Goal: Information Seeking & Learning: Learn about a topic

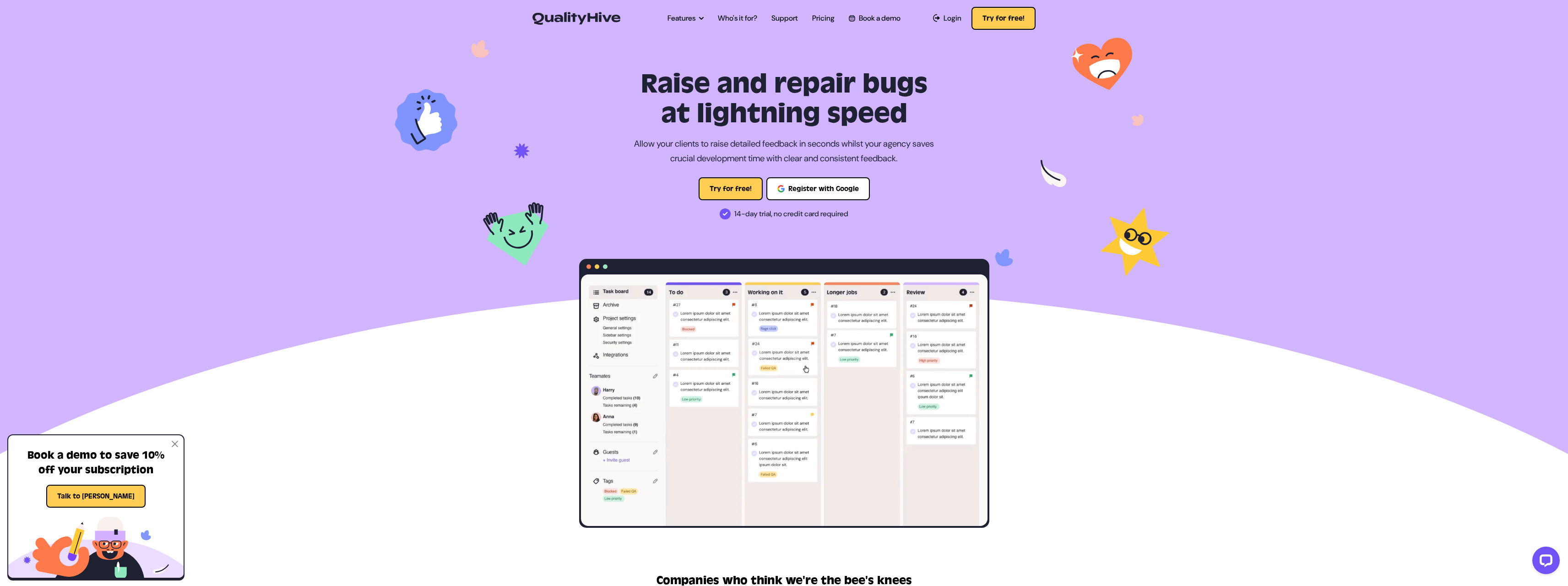
click at [767, 16] on ul "Features Automatic Screenshot Capturing Browser Information Capturing Video Rec…" at bounding box center [784, 18] width 247 height 26
click at [770, 19] on ul "Features Automatic Screenshot Capturing Browser Information Capturing Video Rec…" at bounding box center [784, 18] width 247 height 26
click at [777, 18] on link "Support" at bounding box center [785, 18] width 27 height 11
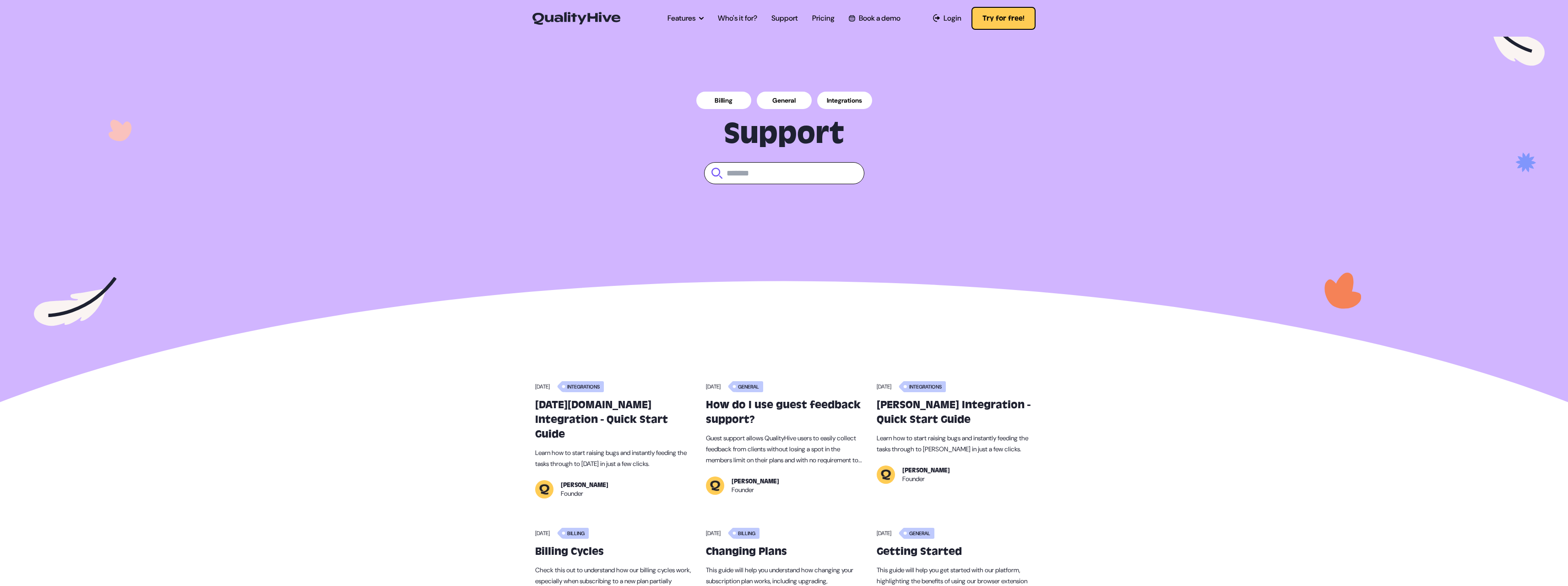
click at [649, 55] on link "Automatic Screenshot Capturing" at bounding box center [668, 63] width 233 height 16
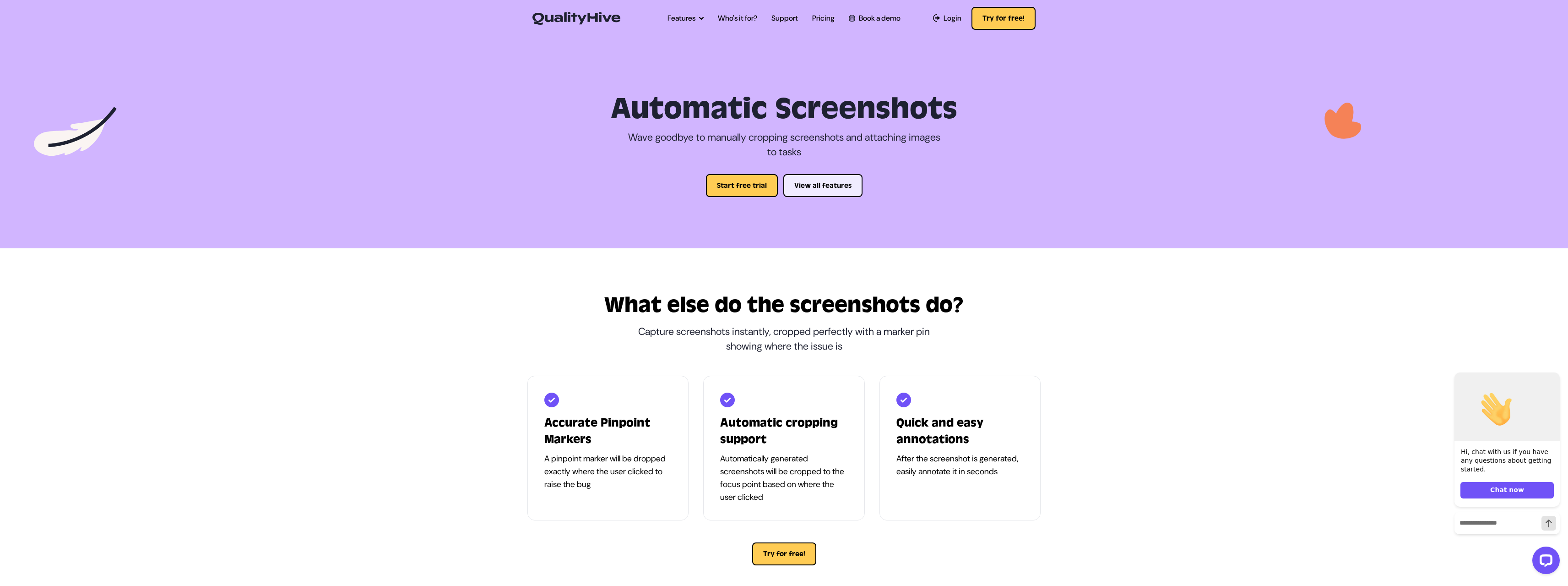
click at [804, 182] on button "View all features" at bounding box center [823, 186] width 79 height 23
